Goal: Task Accomplishment & Management: Use online tool/utility

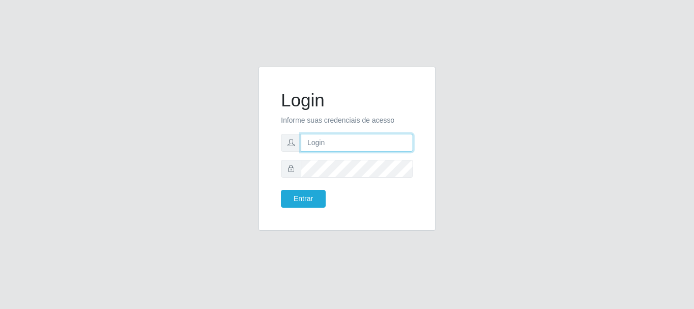
click at [337, 147] on input "text" at bounding box center [357, 143] width 112 height 18
type input "[EMAIL_ADDRESS][DOMAIN_NAME]"
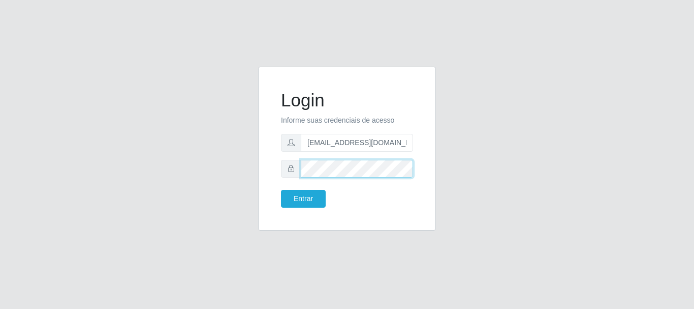
click at [281, 190] on button "Entrar" at bounding box center [303, 199] width 45 height 18
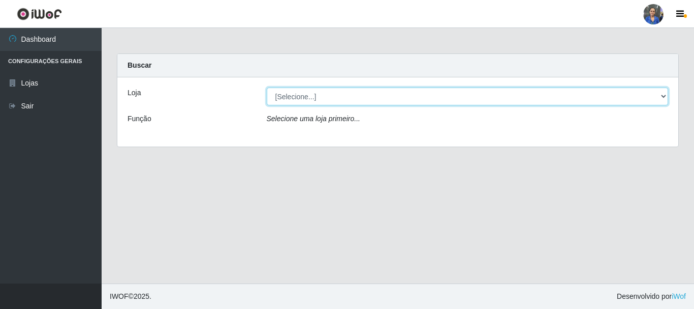
click at [661, 96] on select "[Selecione...] SuperFácil Atacado - Rodoviária" at bounding box center [468, 96] width 402 height 18
select select "400"
click at [267, 87] on select "[Selecione...] SuperFácil Atacado - Rodoviária" at bounding box center [468, 96] width 402 height 18
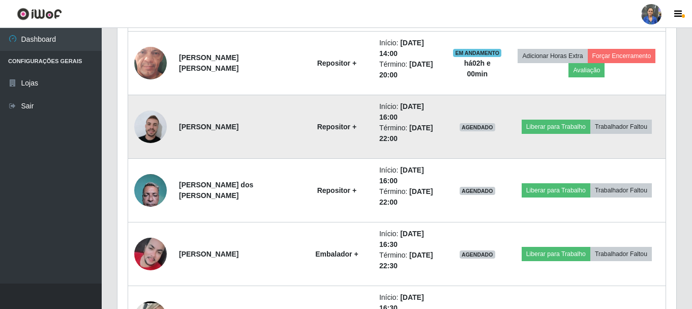
scroll to position [559, 0]
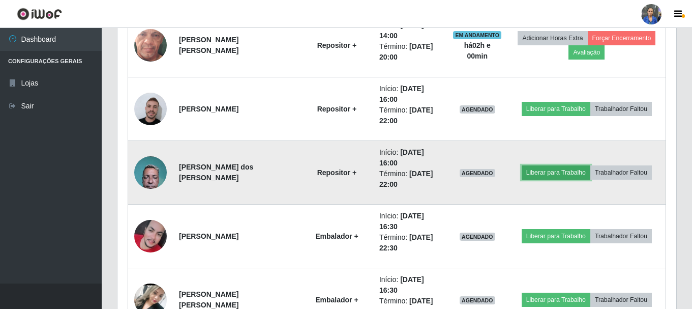
click at [550, 173] on button "Liberar para Trabalho" at bounding box center [556, 172] width 69 height 14
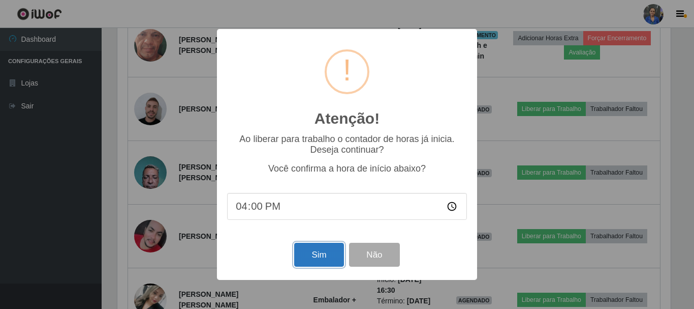
click at [307, 260] on button "Sim" at bounding box center [318, 254] width 49 height 24
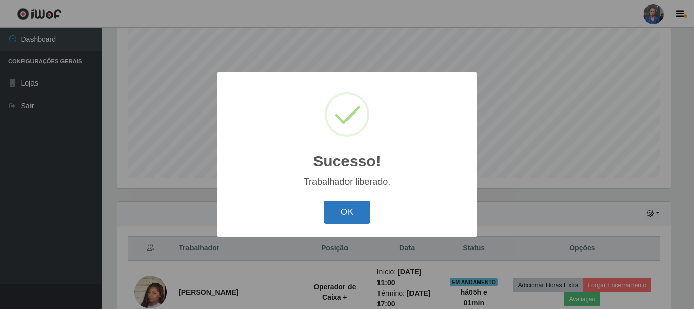
click at [366, 207] on button "OK" at bounding box center [347, 212] width 47 height 24
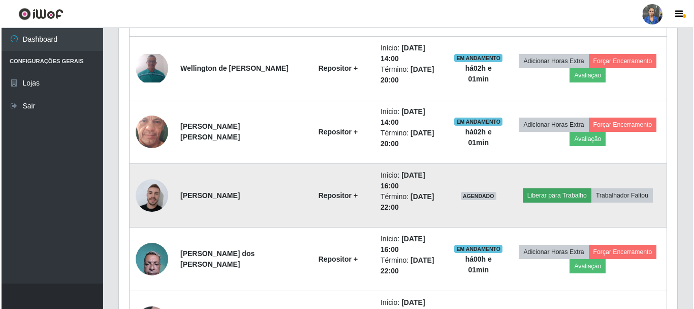
scroll to position [491, 0]
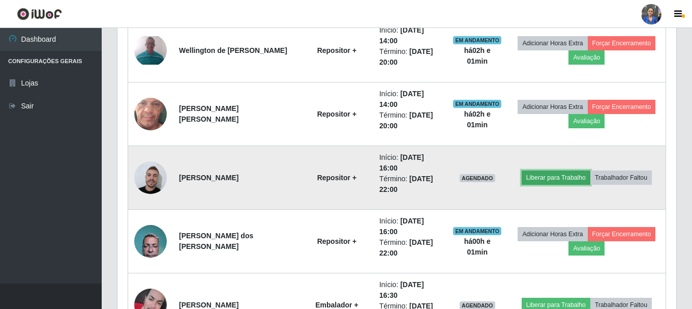
click at [551, 175] on button "Liberar para Trabalho" at bounding box center [556, 177] width 69 height 14
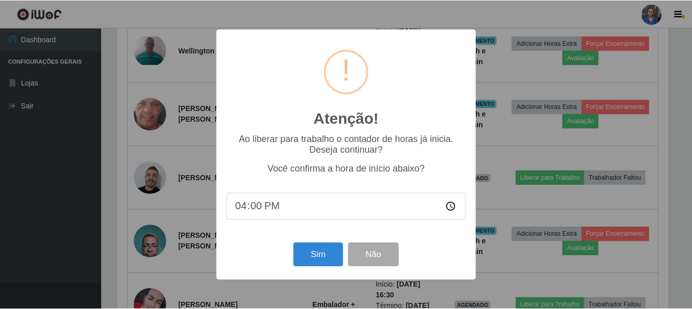
scroll to position [211, 554]
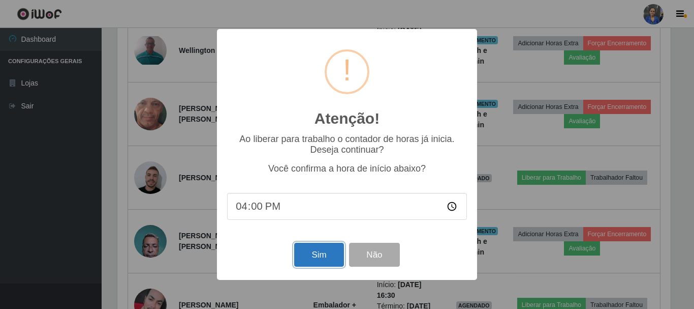
click at [305, 260] on button "Sim" at bounding box center [318, 254] width 49 height 24
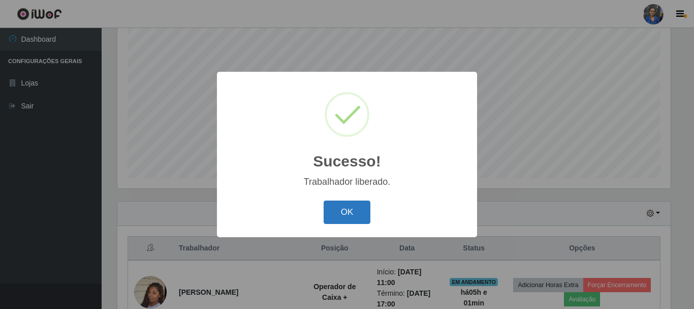
click at [352, 213] on button "OK" at bounding box center [347, 212] width 47 height 24
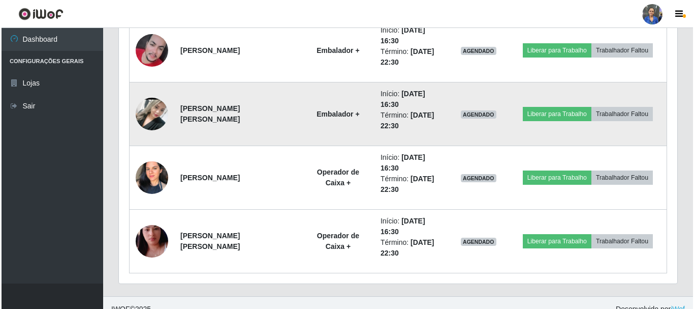
scroll to position [643, 0]
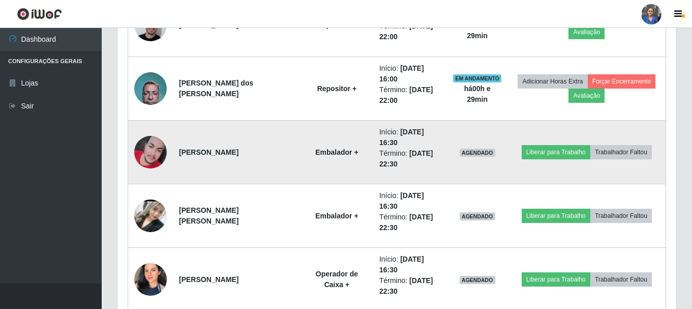
click at [542, 143] on td "Liberar para Trabalho Trabalhador Faltou" at bounding box center [587, 152] width 158 height 64
click at [538, 153] on button "Liberar para Trabalho" at bounding box center [556, 152] width 69 height 14
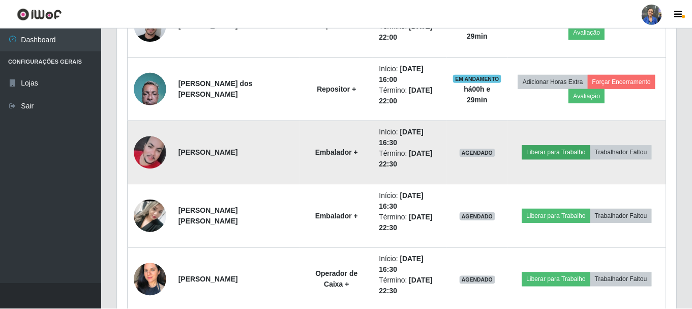
scroll to position [211, 554]
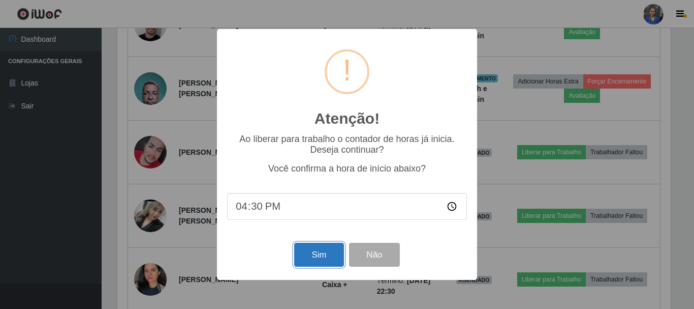
click at [323, 250] on button "Sim" at bounding box center [318, 254] width 49 height 24
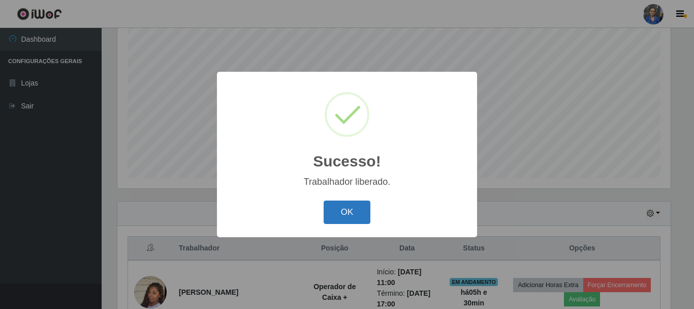
click at [355, 213] on button "OK" at bounding box center [347, 212] width 47 height 24
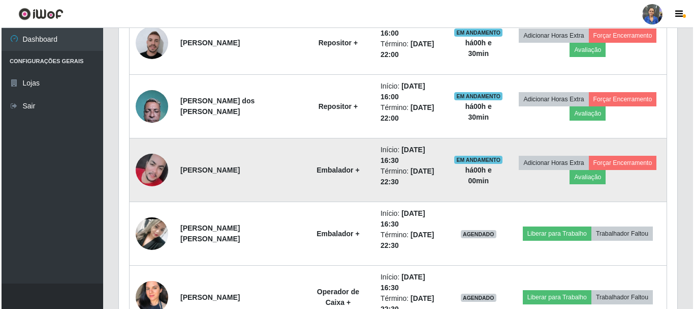
scroll to position [643, 0]
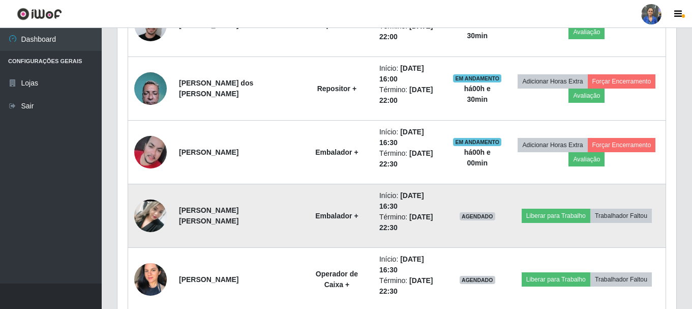
click at [147, 215] on img at bounding box center [150, 215] width 33 height 72
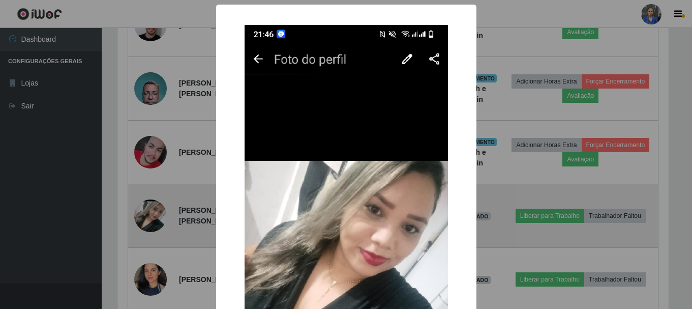
scroll to position [211, 554]
click at [147, 215] on div "× OK Cancel" at bounding box center [347, 154] width 694 height 309
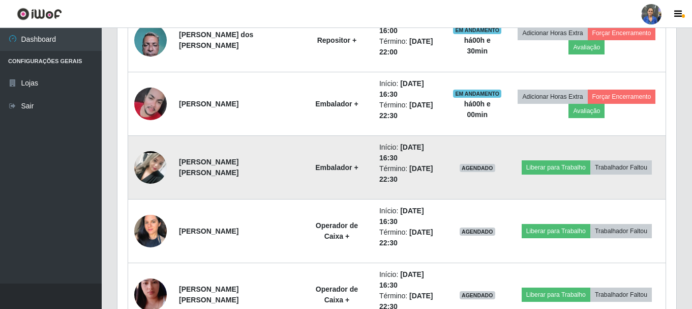
scroll to position [694, 0]
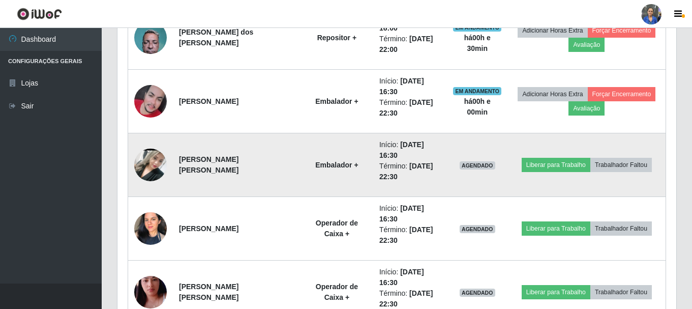
click at [555, 155] on td "Liberar para Trabalho Trabalhador Faltou" at bounding box center [587, 165] width 158 height 64
click at [551, 166] on button "Liberar para Trabalho" at bounding box center [556, 165] width 69 height 14
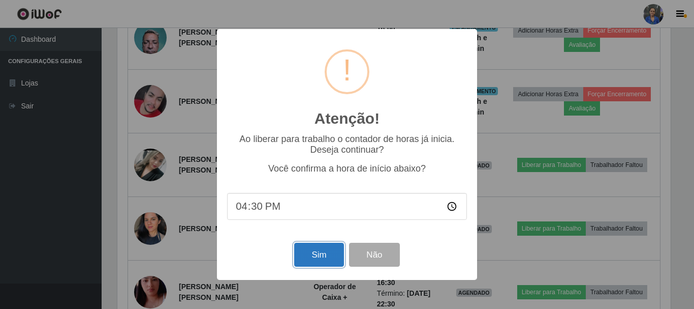
click at [321, 255] on button "Sim" at bounding box center [318, 254] width 49 height 24
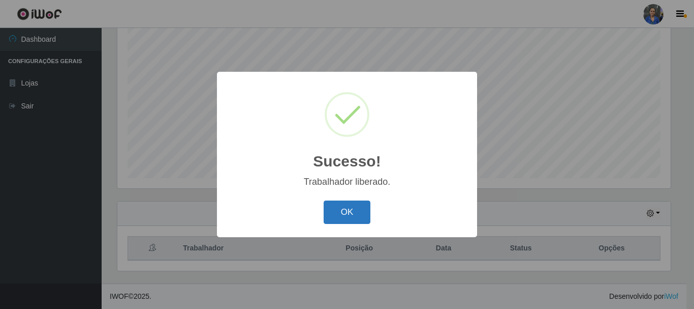
click at [354, 215] on button "OK" at bounding box center [347, 212] width 47 height 24
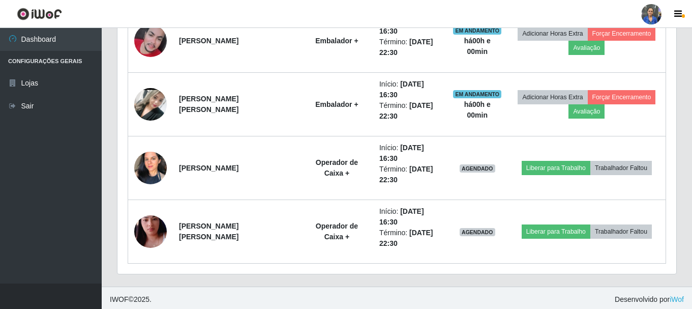
scroll to position [757, 0]
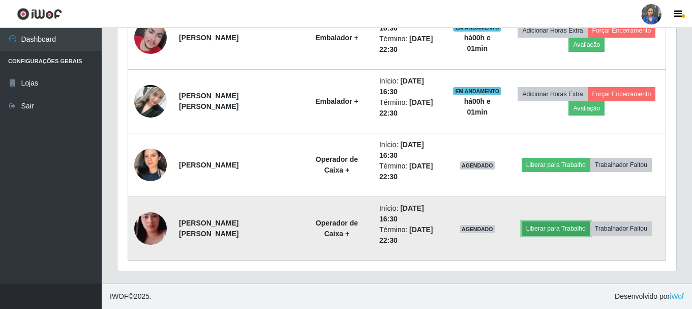
click at [540, 230] on button "Liberar para Trabalho" at bounding box center [556, 228] width 69 height 14
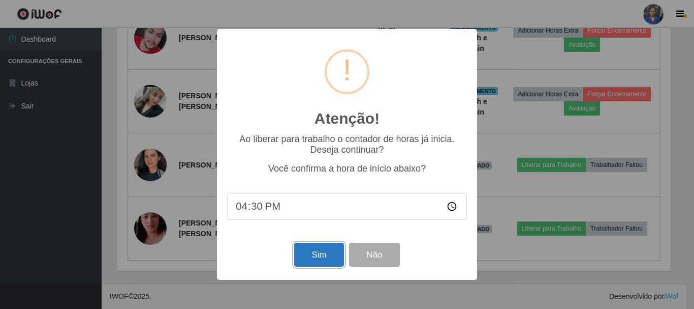
click at [321, 258] on button "Sim" at bounding box center [318, 254] width 49 height 24
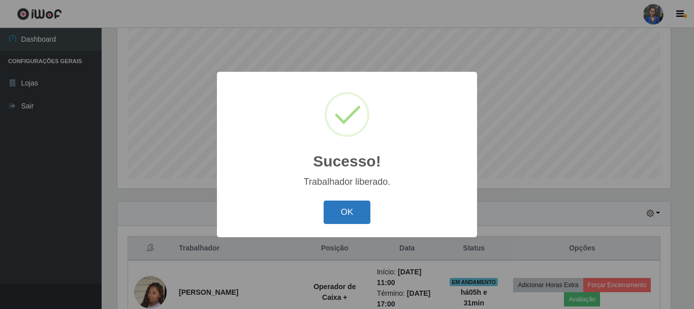
click at [349, 203] on button "OK" at bounding box center [347, 212] width 47 height 24
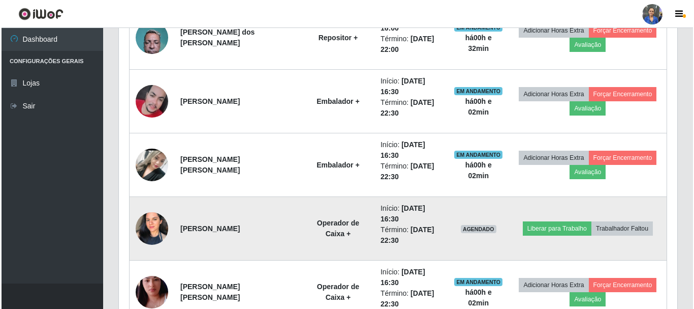
scroll to position [757, 0]
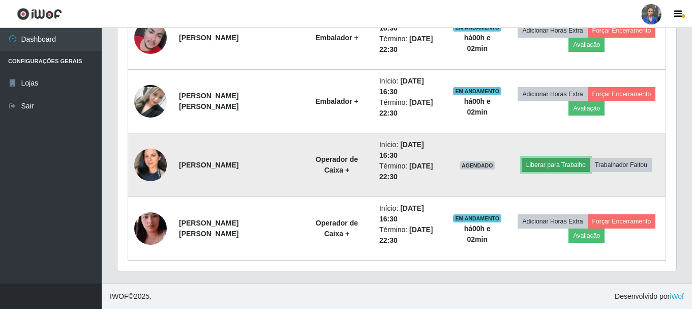
click at [551, 166] on button "Liberar para Trabalho" at bounding box center [556, 165] width 69 height 14
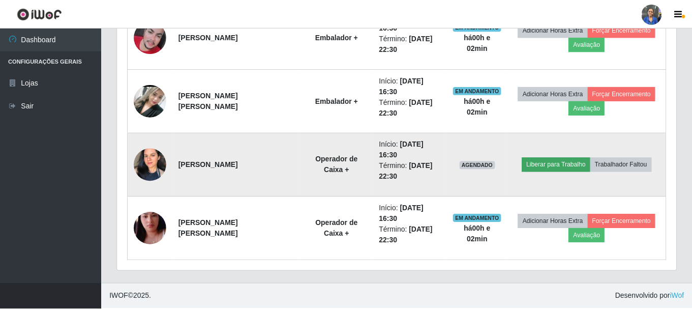
scroll to position [211, 554]
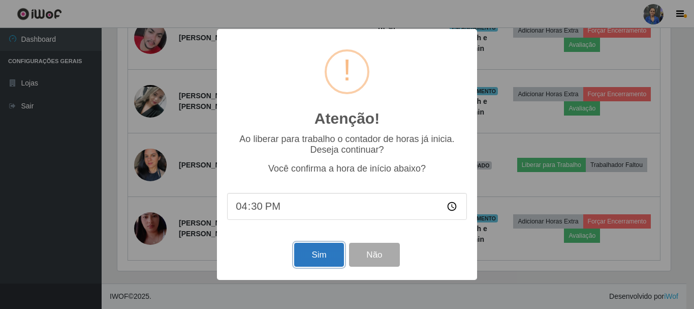
click at [304, 255] on button "Sim" at bounding box center [318, 254] width 49 height 24
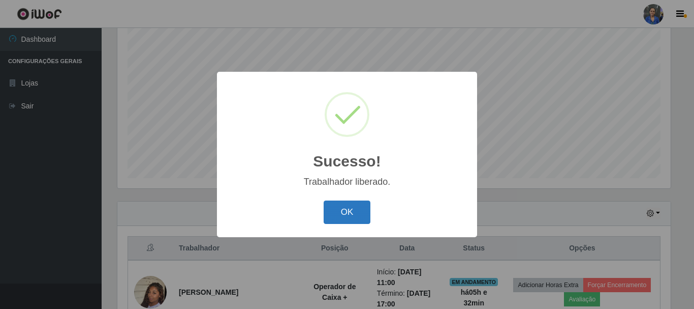
click at [343, 206] on button "OK" at bounding box center [347, 212] width 47 height 24
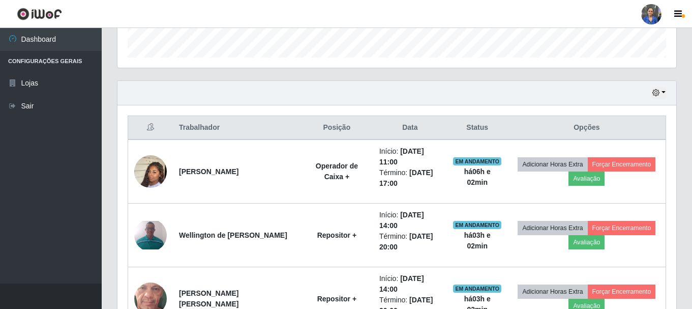
scroll to position [300, 0]
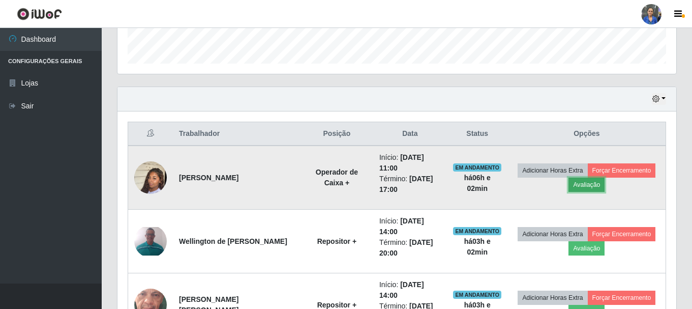
click at [592, 186] on button "Avaliação" at bounding box center [586, 184] width 36 height 14
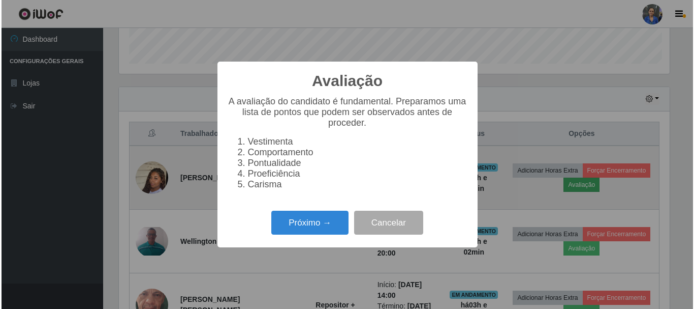
scroll to position [211, 554]
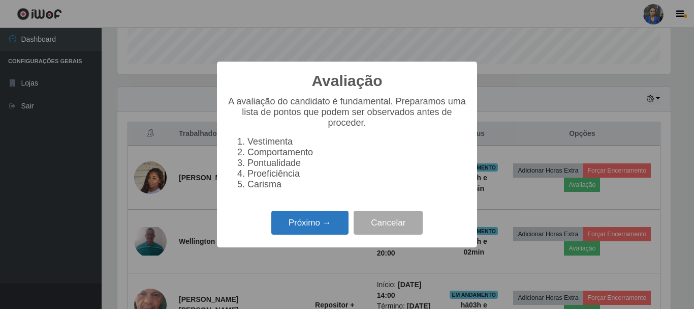
click at [317, 226] on button "Próximo →" at bounding box center [309, 222] width 77 height 24
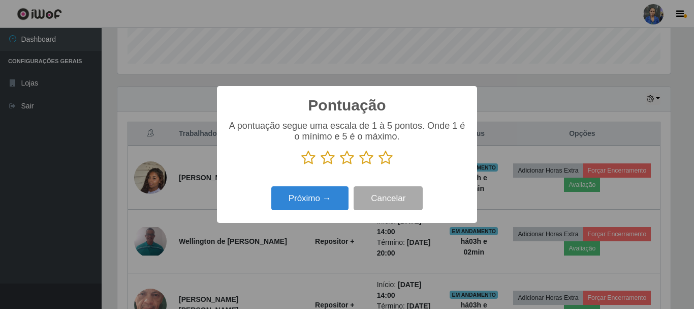
click at [387, 160] on icon at bounding box center [386, 157] width 14 height 15
click at [379, 165] on input "radio" at bounding box center [379, 165] width 0 height 0
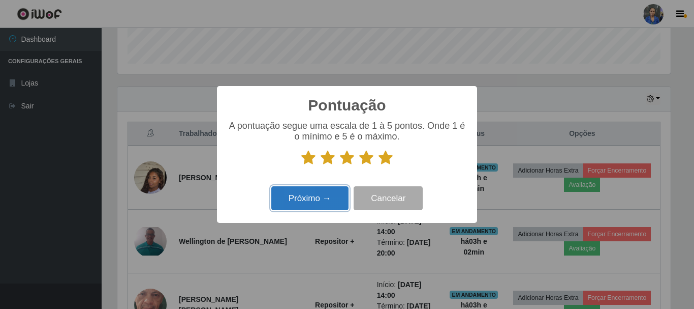
click at [315, 198] on button "Próximo →" at bounding box center [309, 198] width 77 height 24
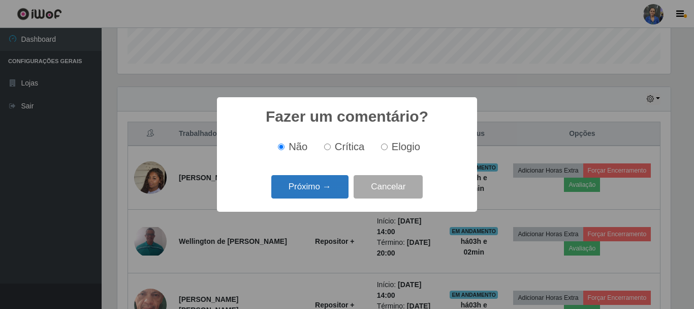
click at [323, 181] on button "Próximo →" at bounding box center [309, 187] width 77 height 24
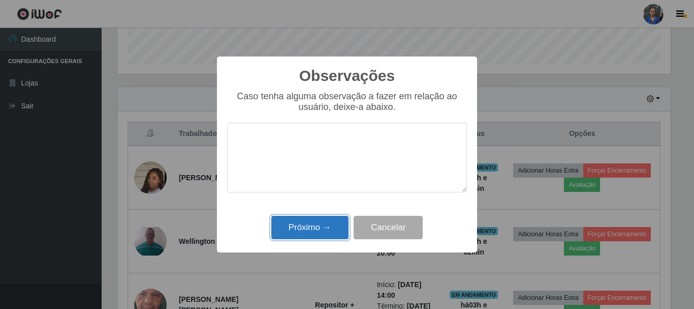
click at [301, 232] on button "Próximo →" at bounding box center [309, 228] width 77 height 24
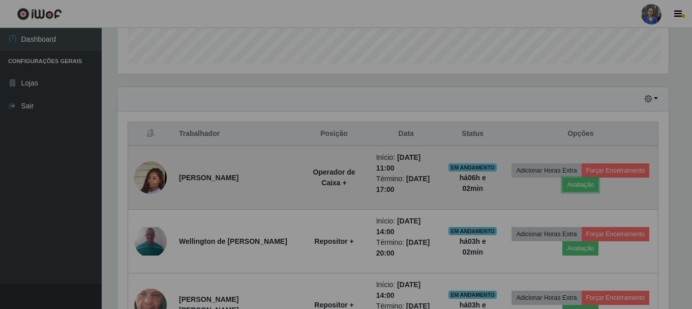
scroll to position [211, 559]
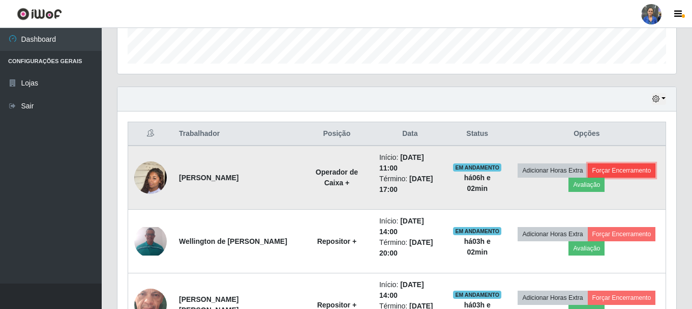
click at [607, 169] on button "Forçar Encerramento" at bounding box center [622, 170] width 68 height 14
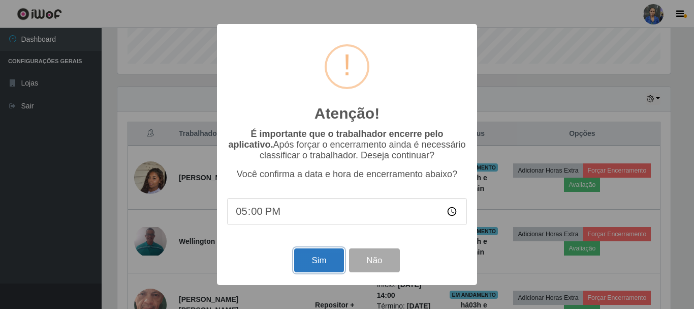
click at [329, 266] on button "Sim" at bounding box center [318, 260] width 49 height 24
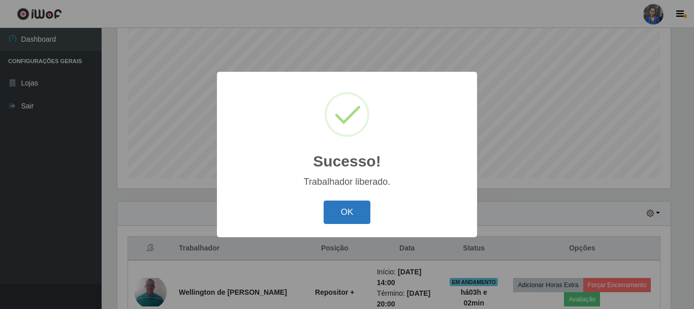
click at [340, 212] on button "OK" at bounding box center [347, 212] width 47 height 24
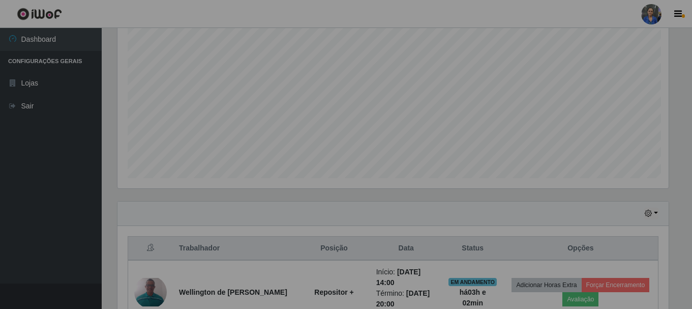
scroll to position [211, 559]
